Goal: Navigation & Orientation: Find specific page/section

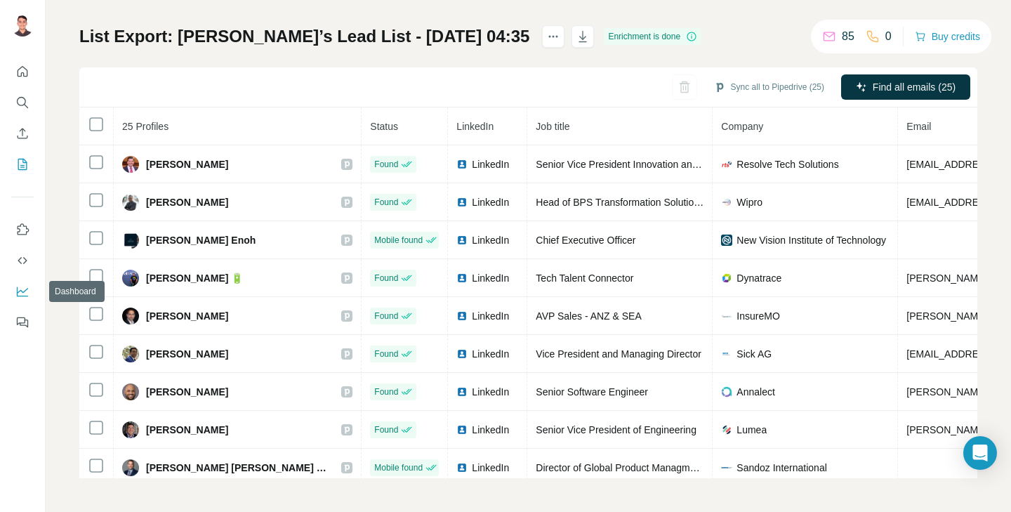
click at [27, 286] on icon "Dashboard" at bounding box center [22, 291] width 14 height 14
click at [22, 75] on icon "Quick start" at bounding box center [22, 72] width 14 height 14
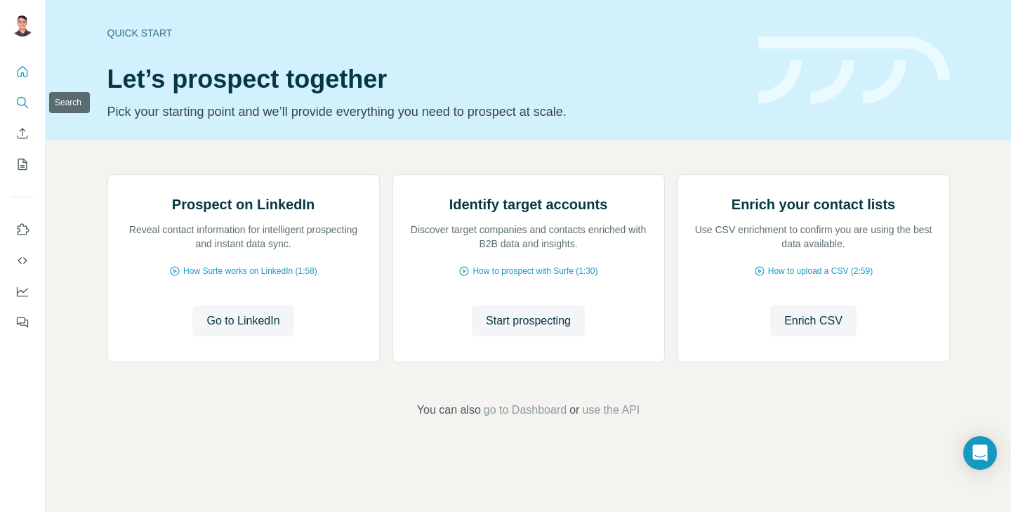
click at [27, 101] on icon "Search" at bounding box center [22, 102] width 14 height 14
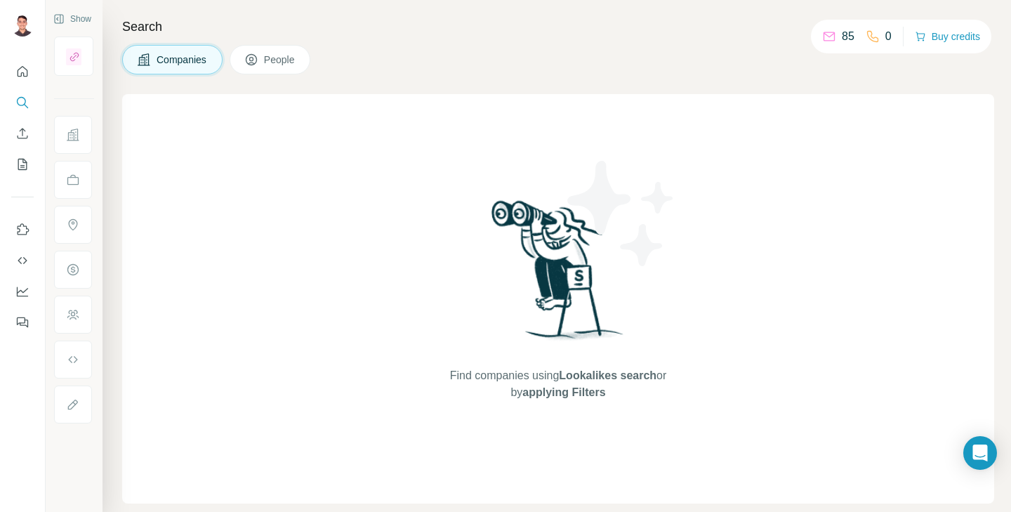
click at [190, 50] on button "Companies" at bounding box center [172, 59] width 100 height 29
click at [293, 59] on span "People" at bounding box center [280, 60] width 32 height 14
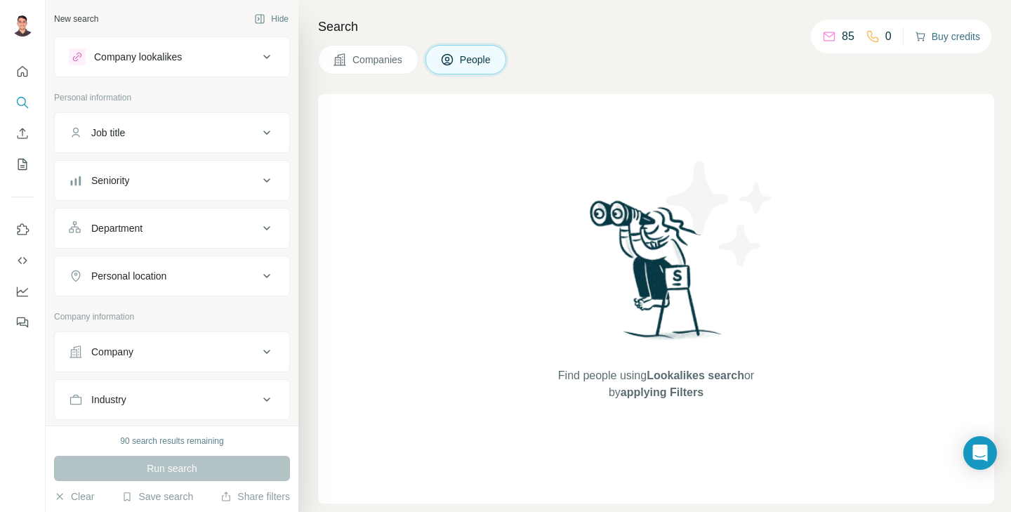
click at [953, 35] on button "Buy credits" at bounding box center [947, 37] width 65 height 20
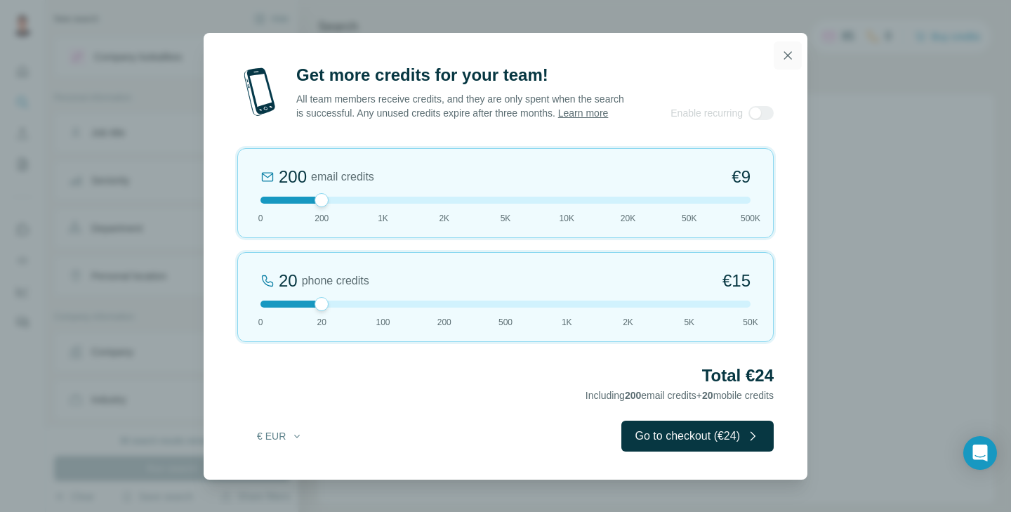
click at [790, 48] on icon "button" at bounding box center [788, 55] width 14 height 14
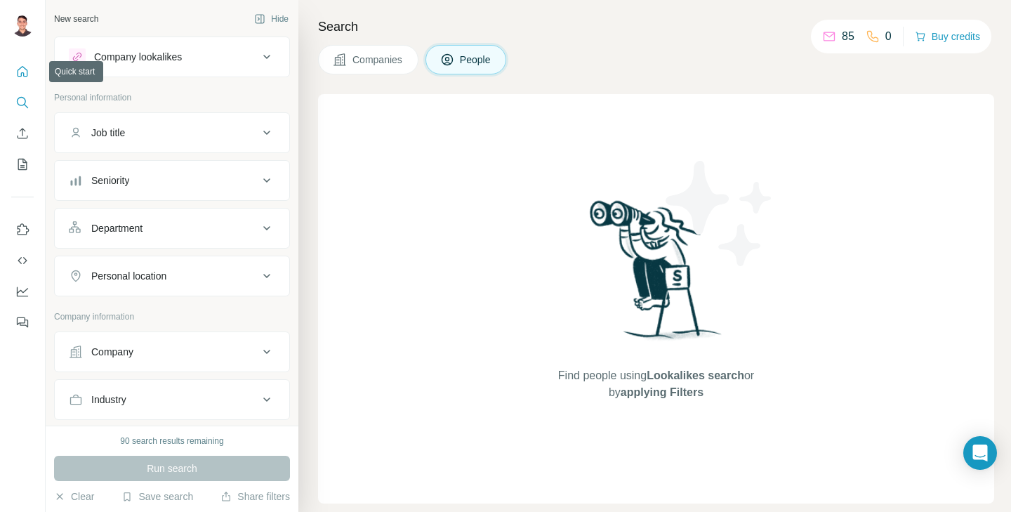
click at [21, 72] on icon "Quick start" at bounding box center [22, 72] width 14 height 14
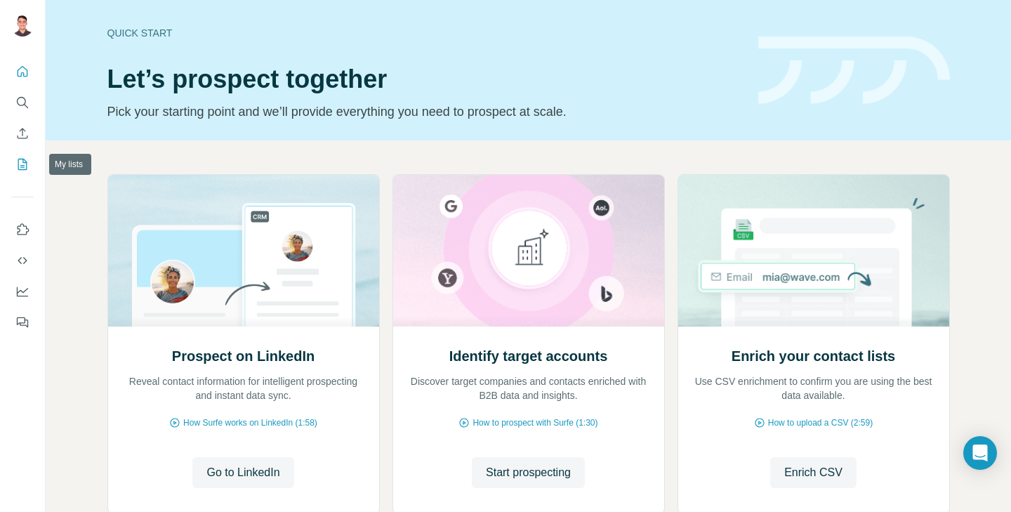
click at [24, 160] on icon "My lists" at bounding box center [22, 164] width 9 height 11
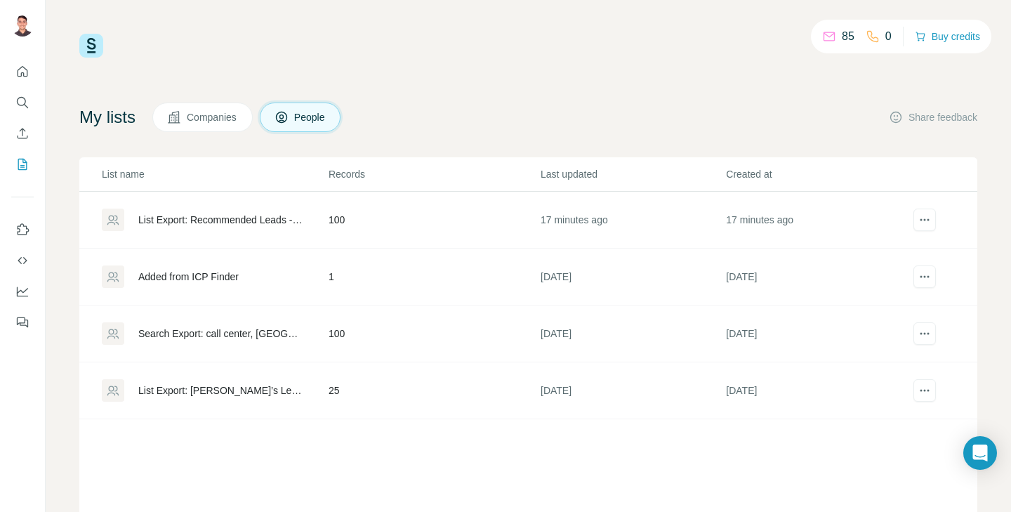
click at [233, 223] on div "List Export: Recommended Leads - [DATE] 02:08" at bounding box center [221, 220] width 166 height 14
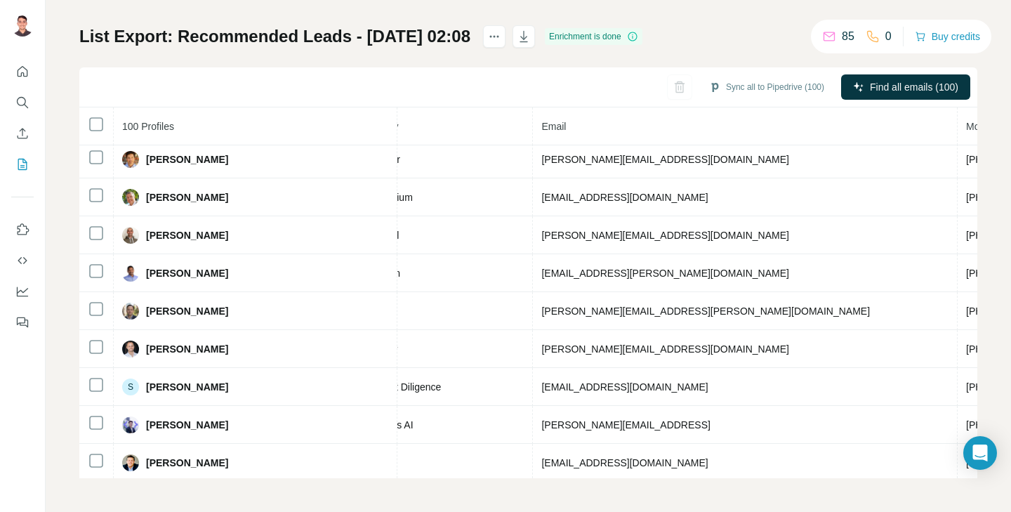
scroll to position [3458, 401]
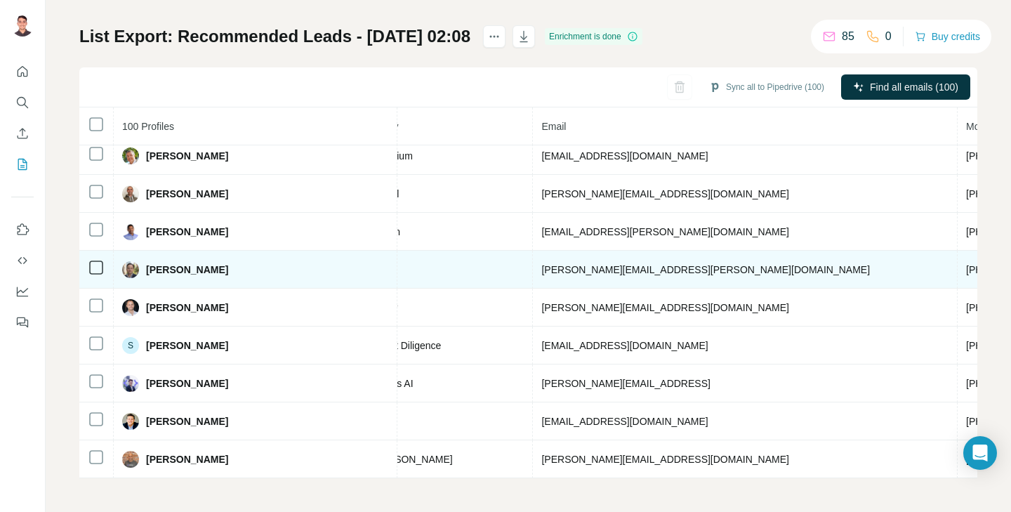
copy span "[DOMAIN_NAME]"
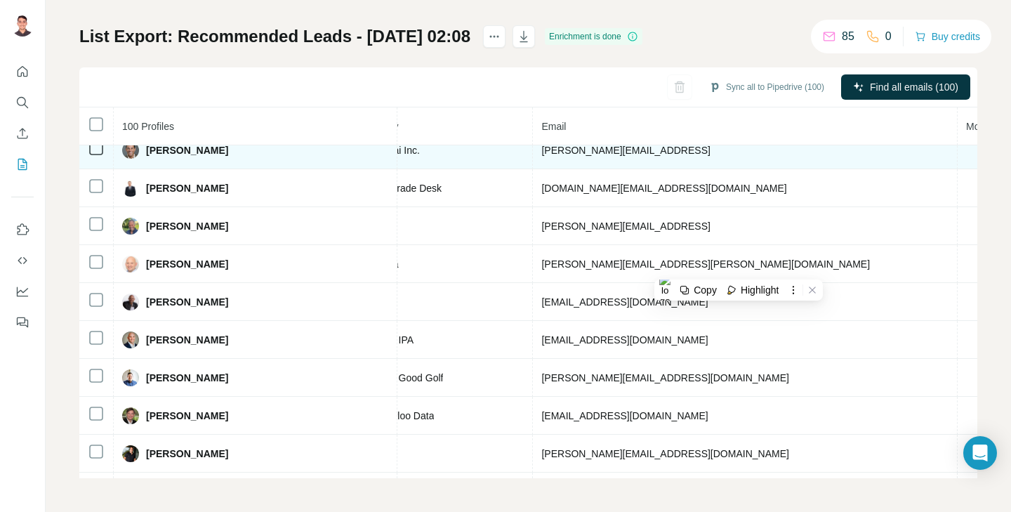
scroll to position [2373, 401]
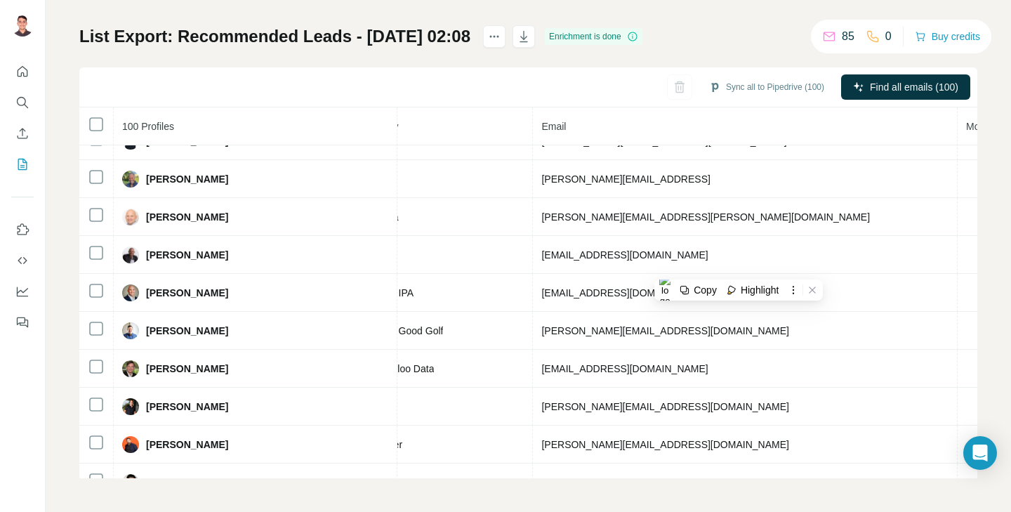
click at [686, 19] on div "My lists / List Export: Recommended Leads - [DATE] 02:08 85 0 Buy credits List …" at bounding box center [528, 217] width 898 height 522
